Goal: Entertainment & Leisure: Consume media (video, audio)

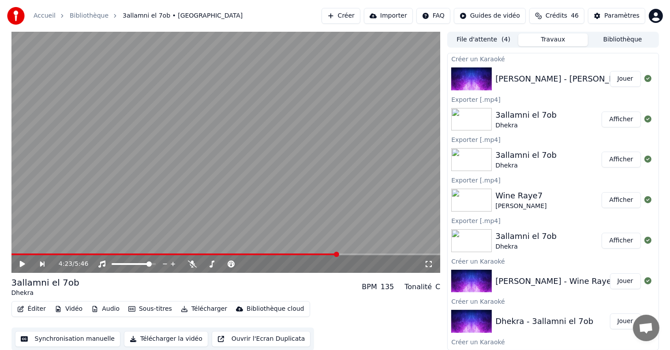
click at [616, 83] on button "Jouer" at bounding box center [625, 79] width 31 height 16
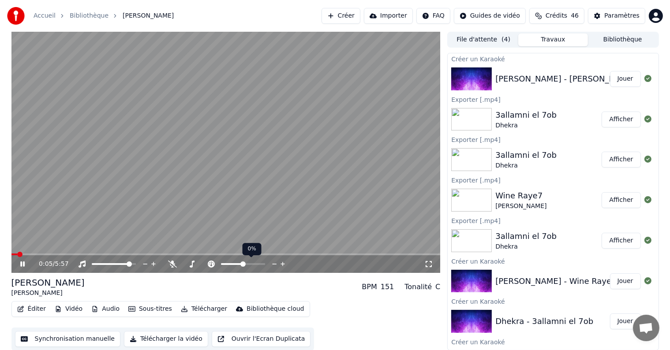
click at [222, 264] on span at bounding box center [232, 264] width 22 height 2
click at [247, 262] on span at bounding box center [246, 264] width 5 height 5
click at [244, 261] on div "0:21 / 5:57" at bounding box center [232, 264] width 386 height 9
click at [239, 260] on div "0:22 / 5:57" at bounding box center [232, 264] width 386 height 9
click at [214, 264] on icon at bounding box center [211, 264] width 7 height 7
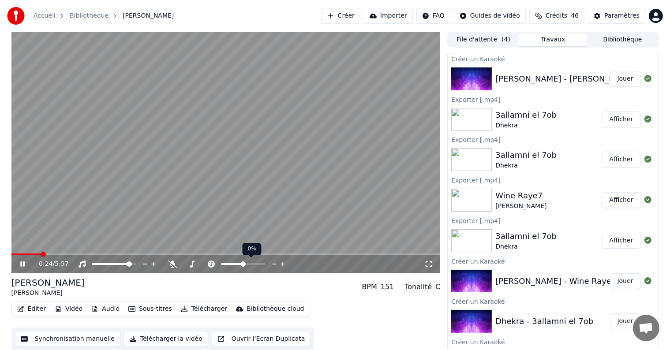
click at [214, 264] on icon at bounding box center [211, 264] width 9 height 7
click at [193, 263] on icon at bounding box center [192, 264] width 9 height 7
click at [203, 263] on span at bounding box center [213, 264] width 22 height 2
click at [207, 263] on span at bounding box center [207, 264] width 5 height 5
click at [175, 262] on icon at bounding box center [172, 264] width 9 height 7
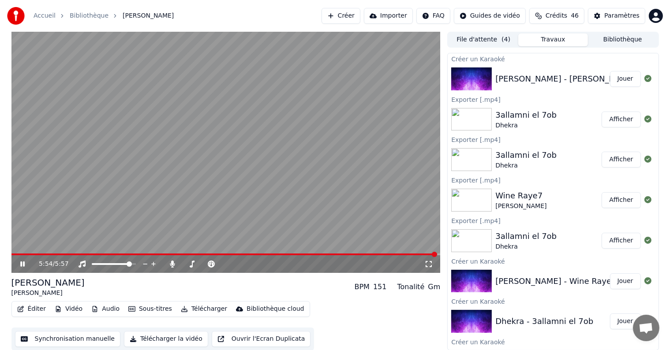
drag, startPoint x: 44, startPoint y: 158, endPoint x: 0, endPoint y: 158, distance: 43.7
click at [38, 158] on video at bounding box center [225, 152] width 429 height 241
